Goal: Task Accomplishment & Management: Manage account settings

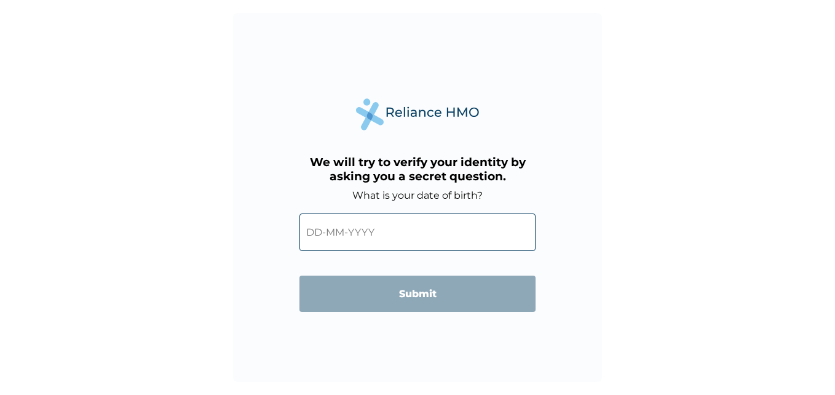
click at [349, 236] on input "text" at bounding box center [417, 232] width 236 height 38
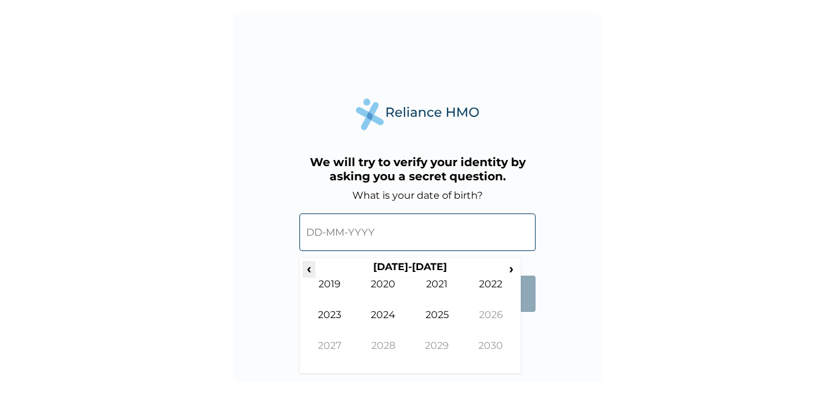
click at [309, 270] on span "‹" at bounding box center [308, 268] width 13 height 15
click at [309, 269] on span "‹" at bounding box center [308, 268] width 13 height 15
click at [492, 309] on td "1986" at bounding box center [491, 324] width 54 height 31
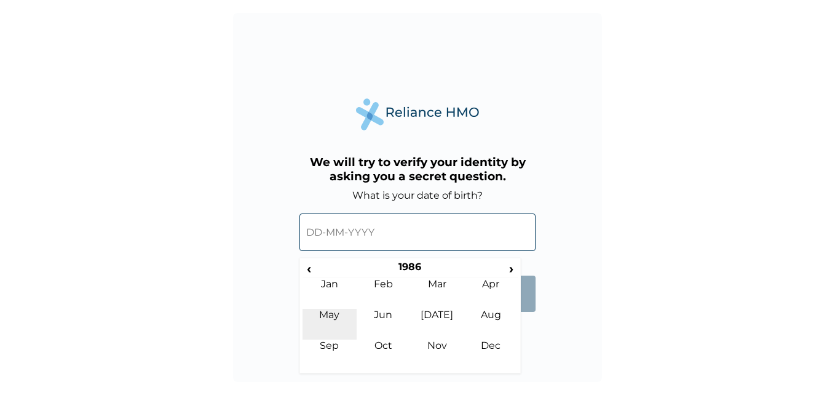
click at [326, 315] on td "May" at bounding box center [329, 324] width 54 height 31
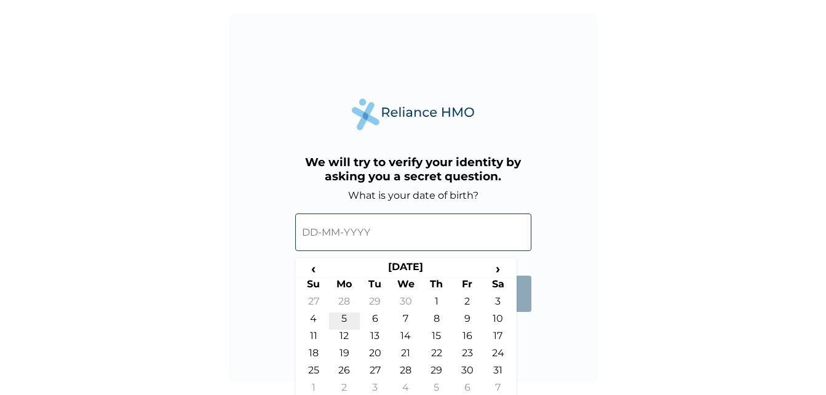
click at [340, 315] on td "5" at bounding box center [344, 320] width 31 height 17
type input "05-05-1986"
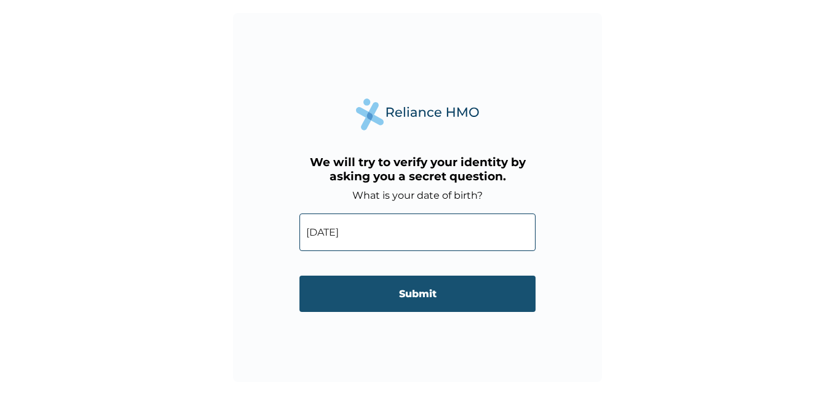
click at [494, 279] on input "Submit" at bounding box center [417, 293] width 236 height 36
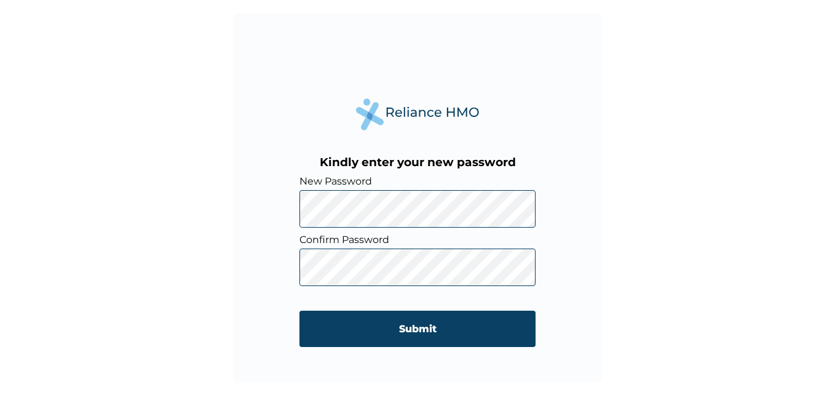
click at [565, 198] on div "Kindly enter your new password New Password Confirm Password Submit" at bounding box center [417, 197] width 369 height 369
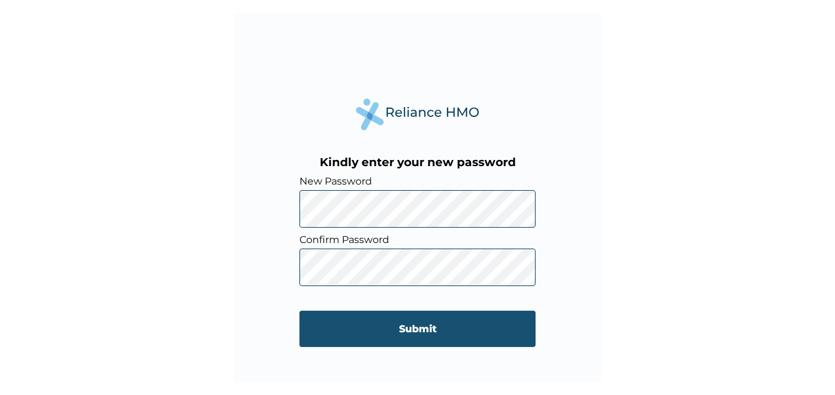
click at [443, 328] on input "Submit" at bounding box center [417, 328] width 236 height 36
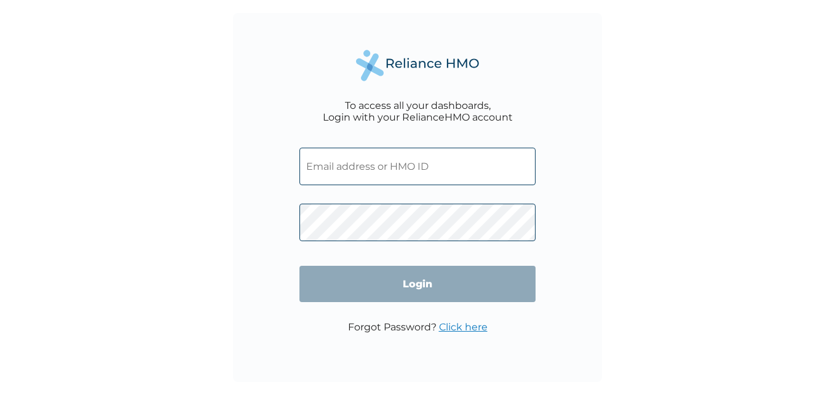
click at [374, 165] on input "text" at bounding box center [417, 167] width 236 height 38
